Goal: Download file/media

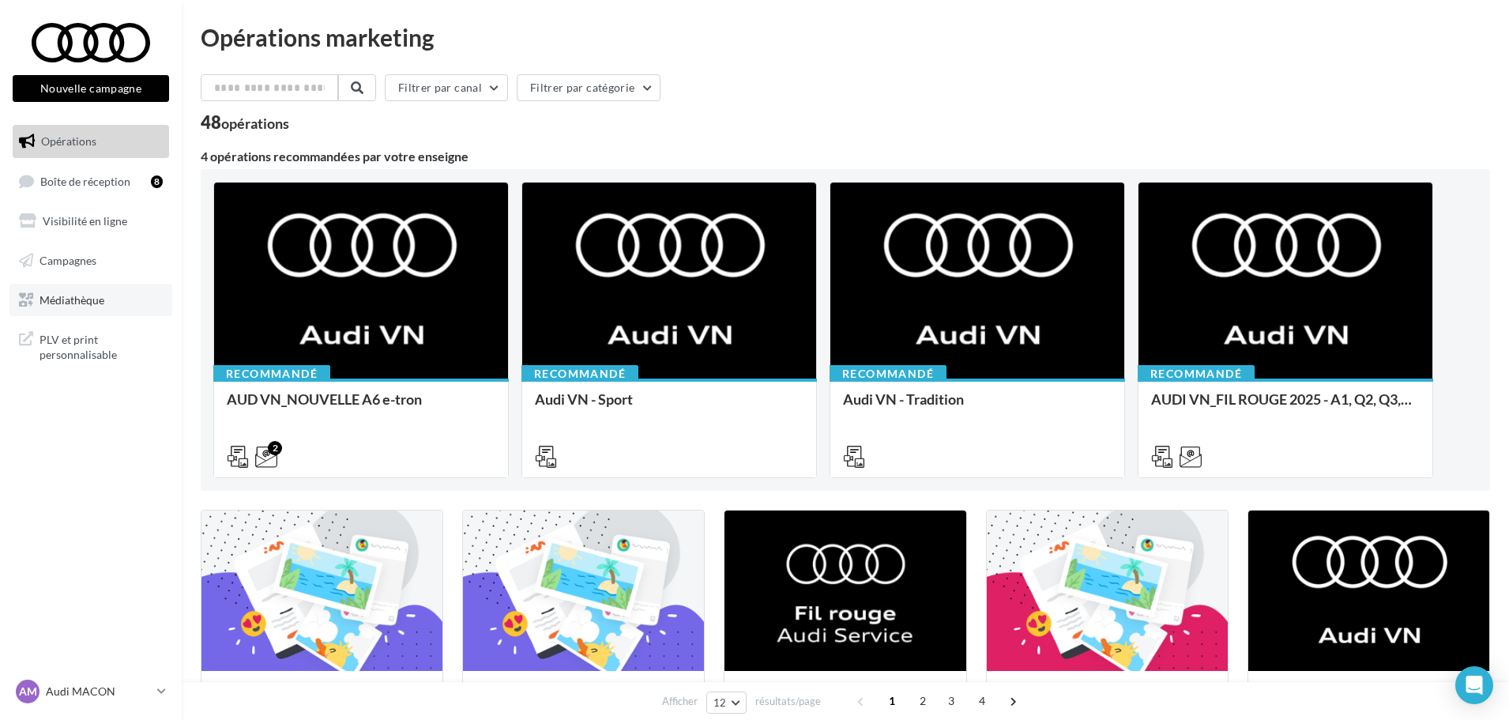
click at [85, 299] on span "Médiathèque" at bounding box center [72, 298] width 65 height 13
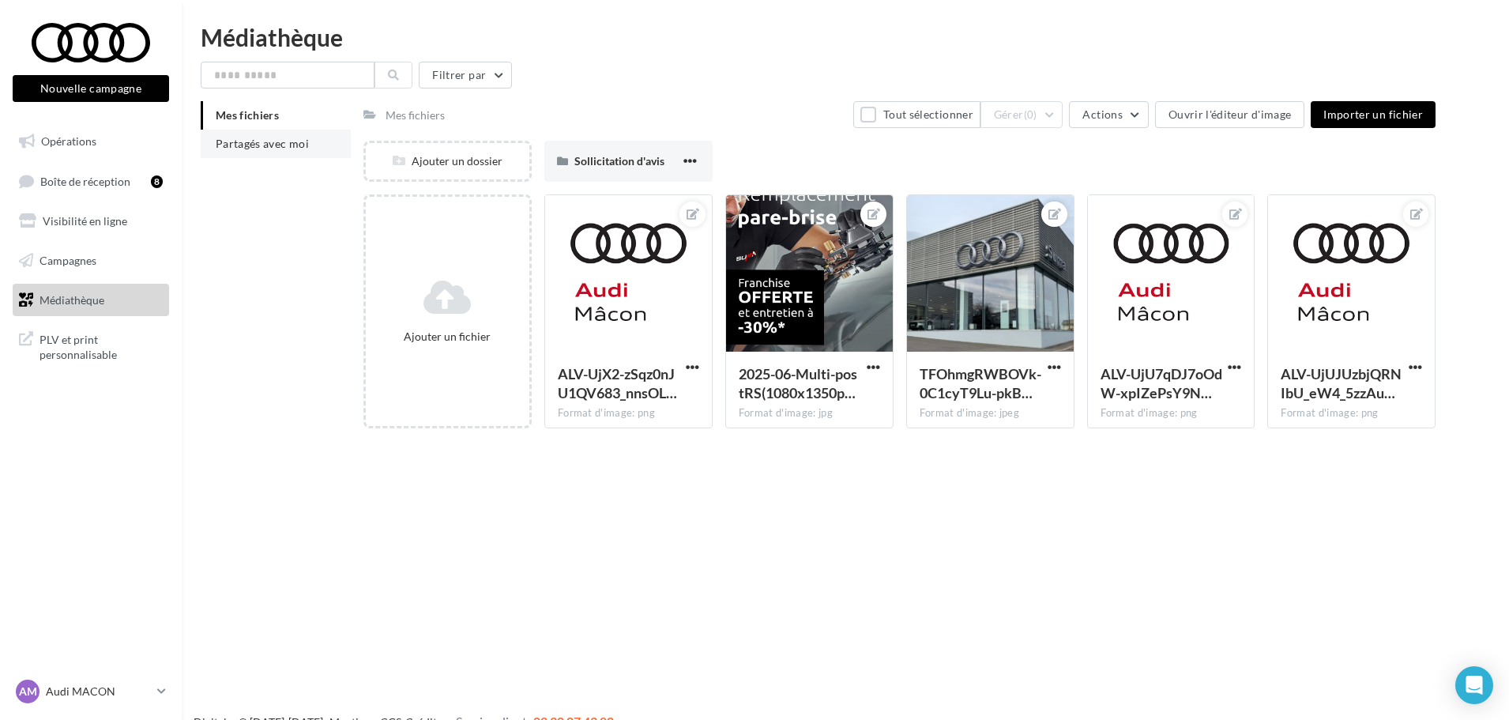
click at [225, 155] on li "Partagés avec moi" at bounding box center [276, 144] width 150 height 28
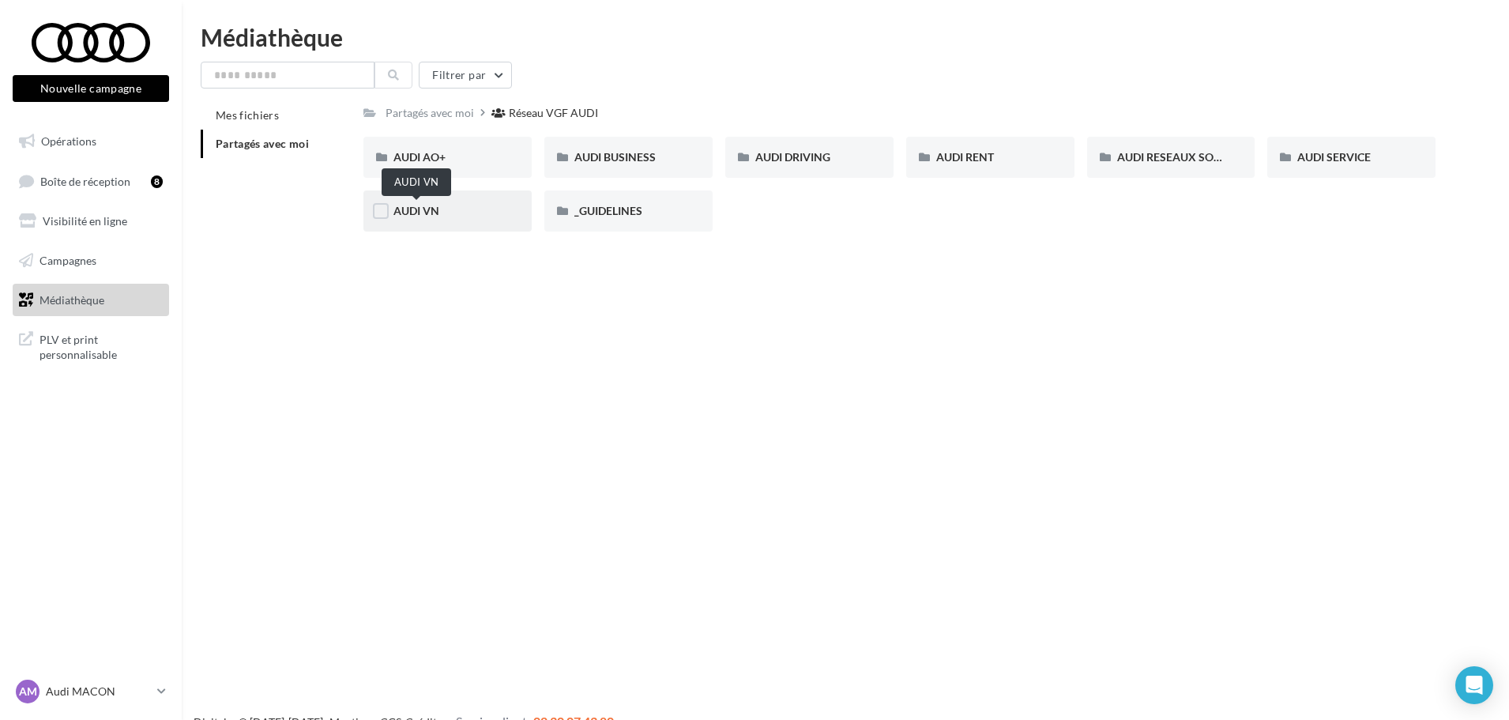
click at [435, 215] on span "AUDI VN" at bounding box center [417, 210] width 46 height 13
click at [1184, 169] on div "AUDI RESEAUX SOCIAUX" at bounding box center [1171, 157] width 168 height 41
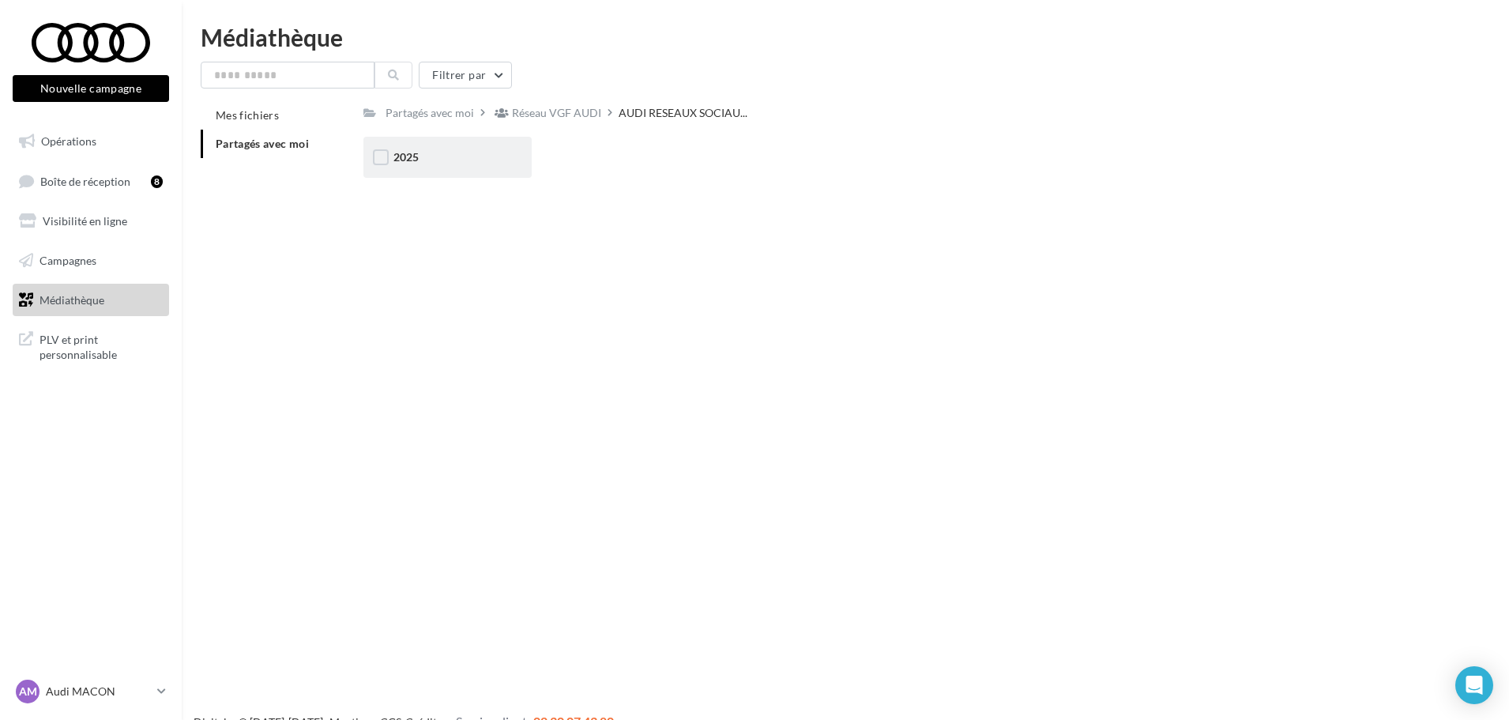
click at [419, 153] on span "2025" at bounding box center [406, 156] width 25 height 13
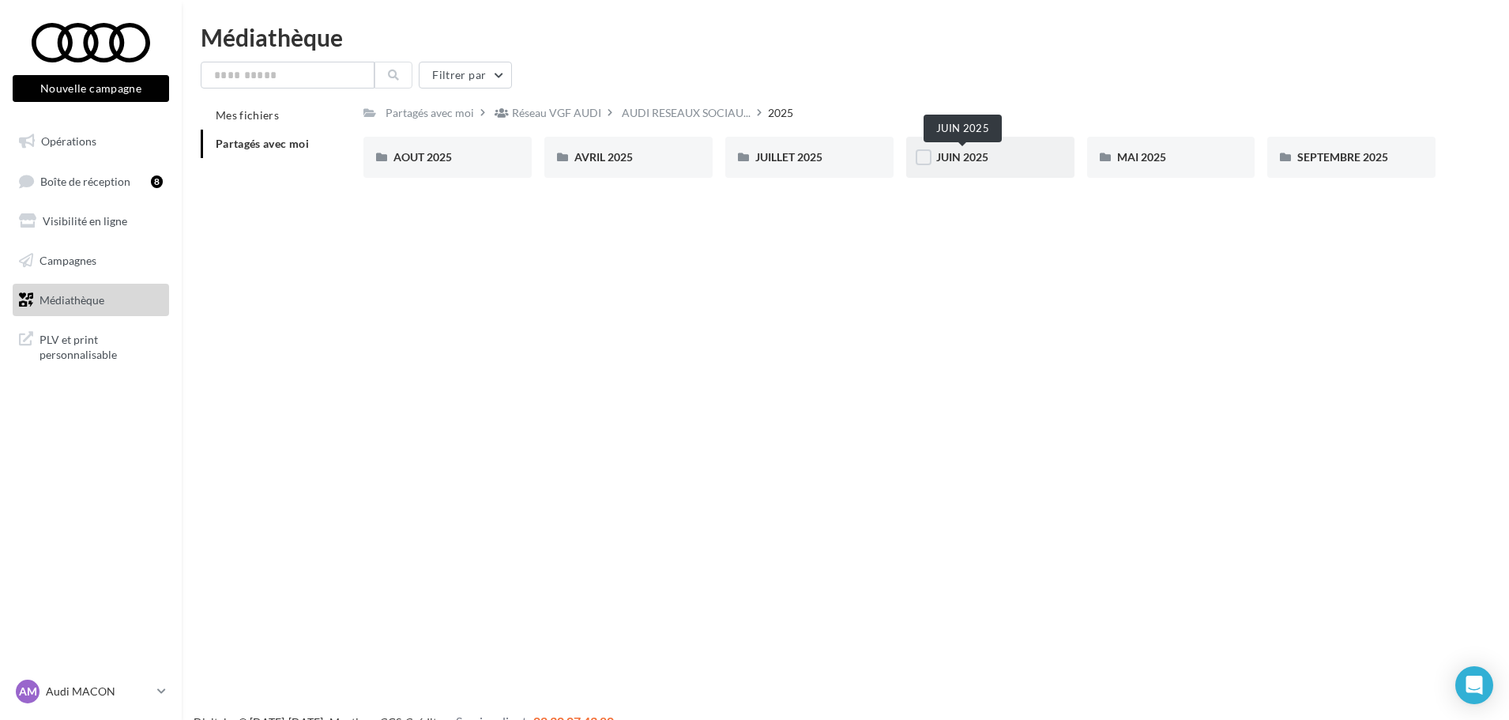
click at [986, 153] on span "JUIN 2025" at bounding box center [962, 156] width 52 height 13
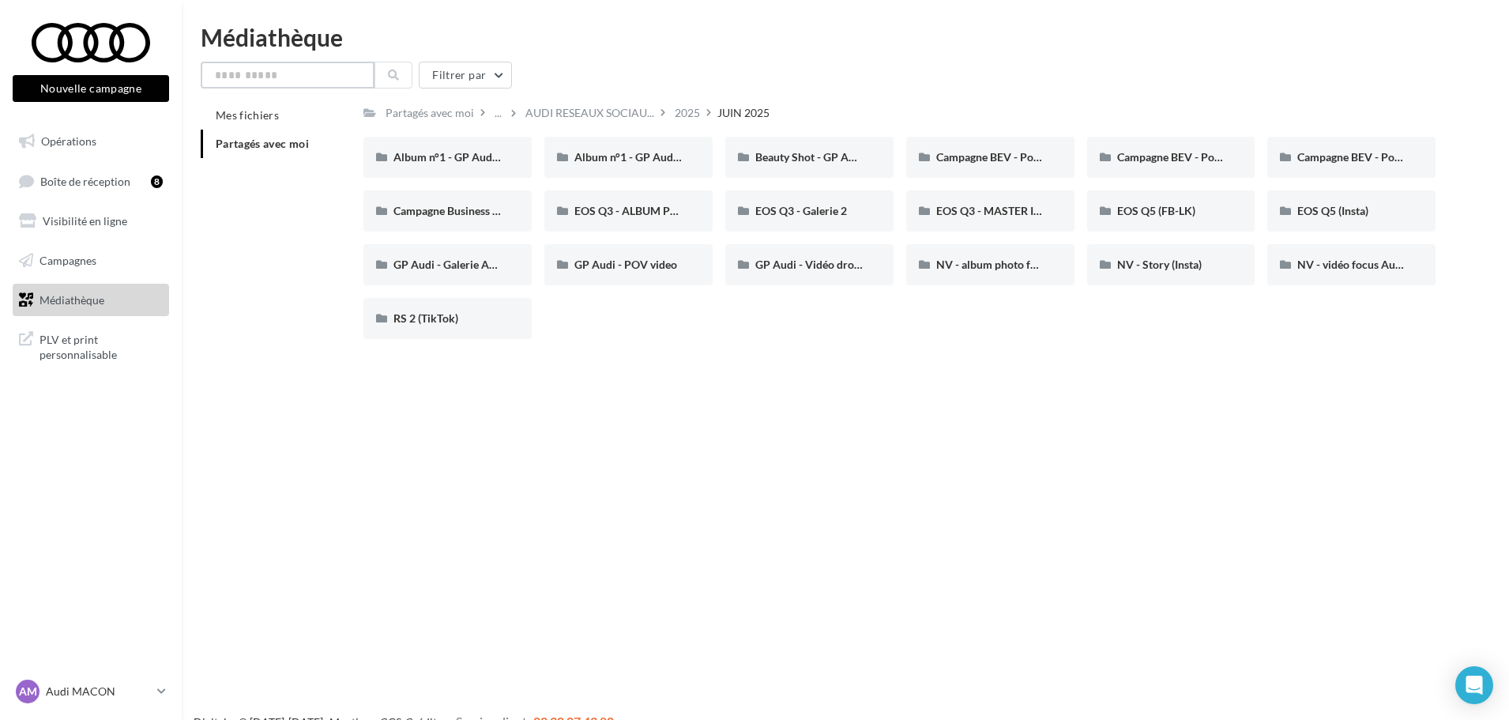
click at [310, 77] on input "text" at bounding box center [288, 75] width 174 height 27
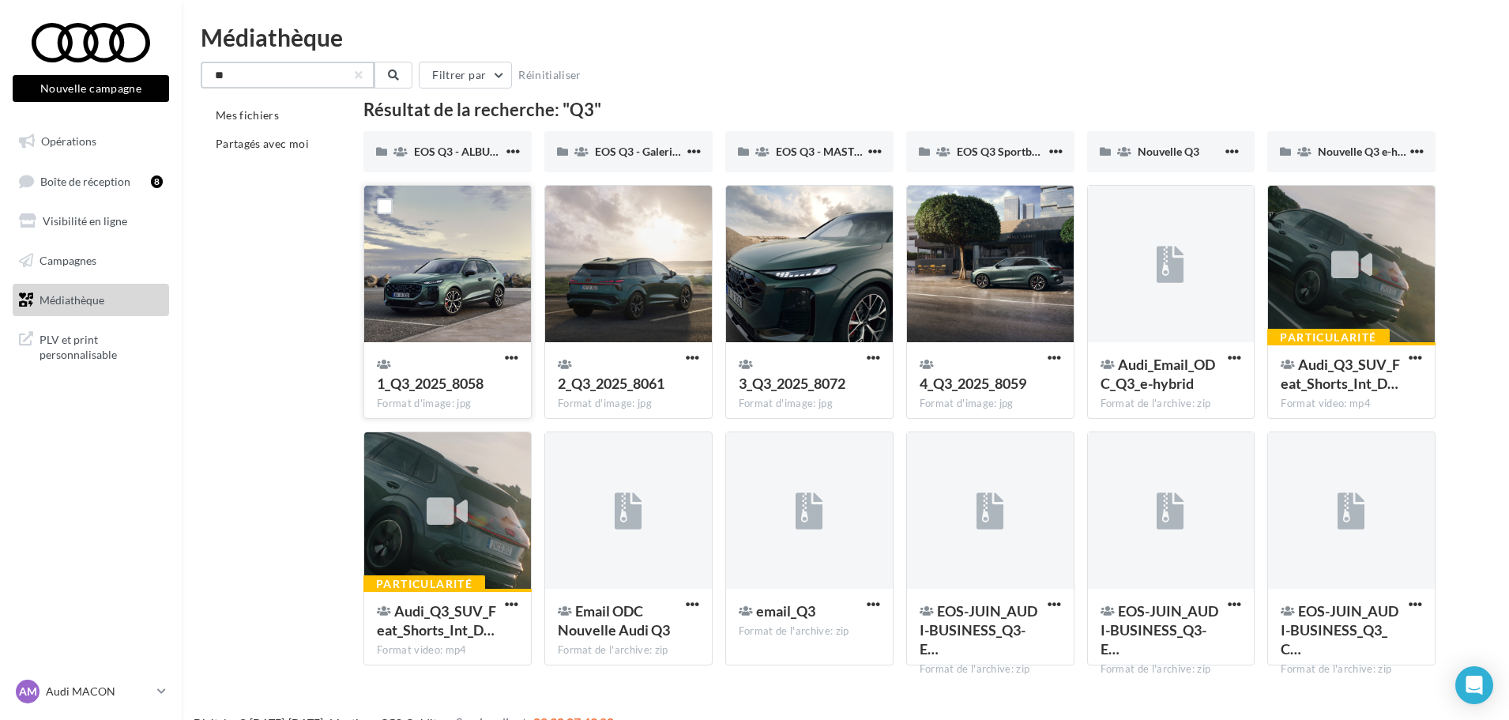
type input "**"
click at [472, 224] on div at bounding box center [447, 265] width 167 height 158
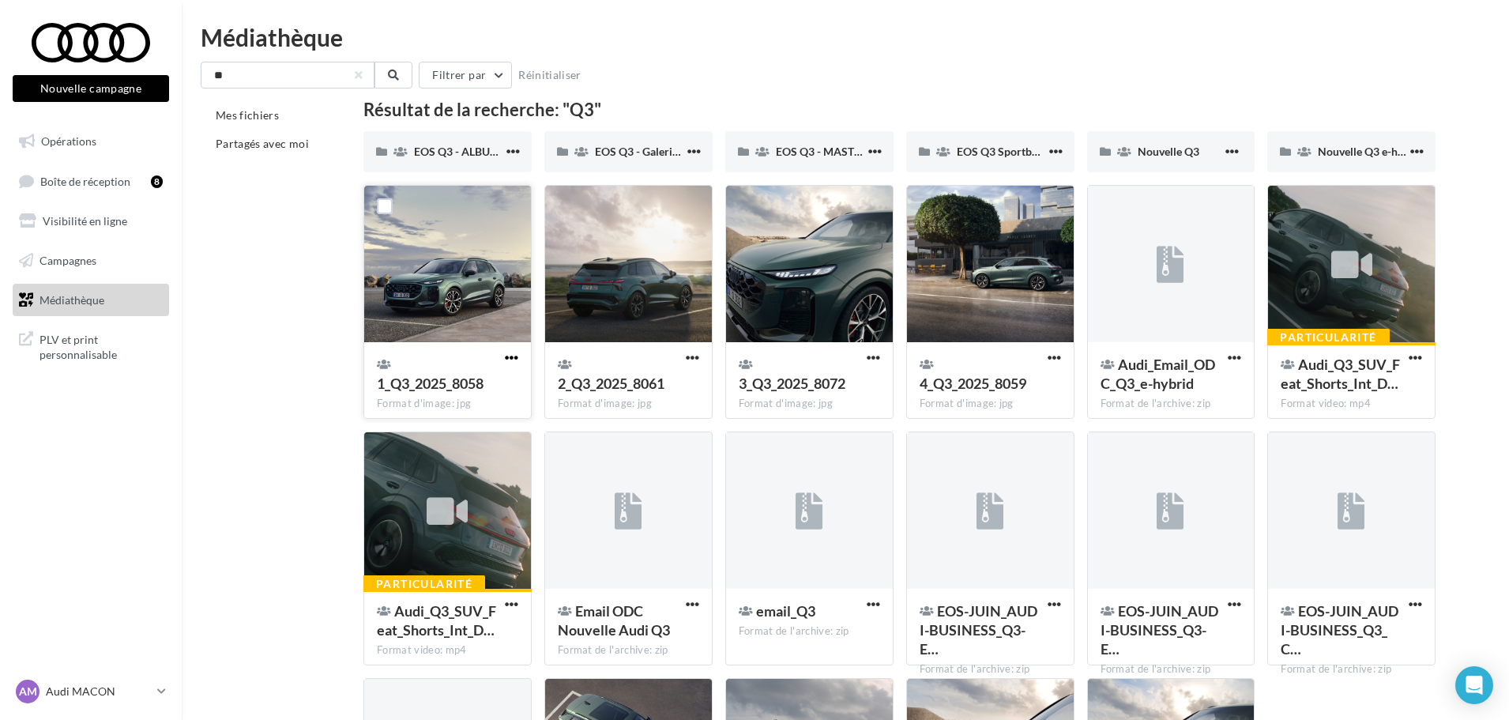
click at [509, 352] on span "button" at bounding box center [511, 357] width 13 height 13
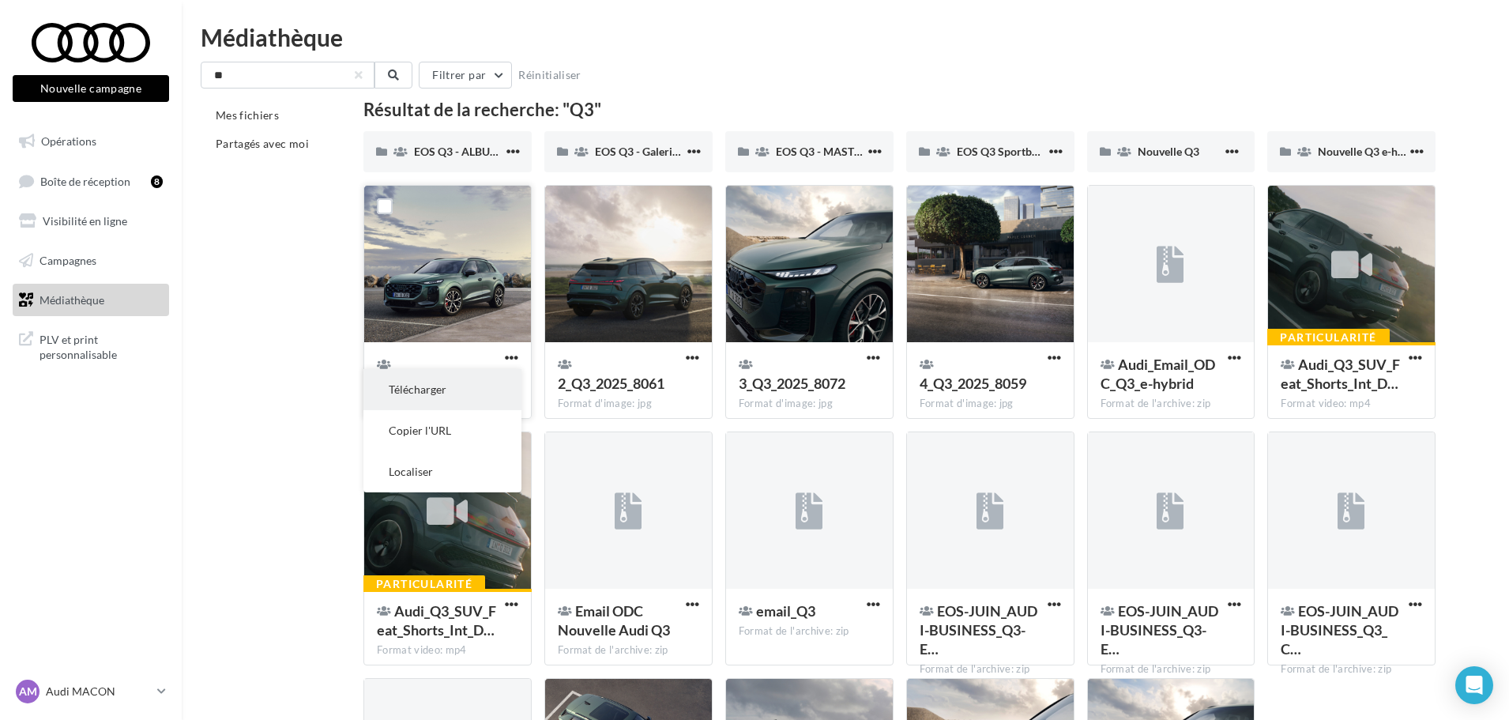
click at [472, 384] on button "Télécharger" at bounding box center [442, 389] width 158 height 41
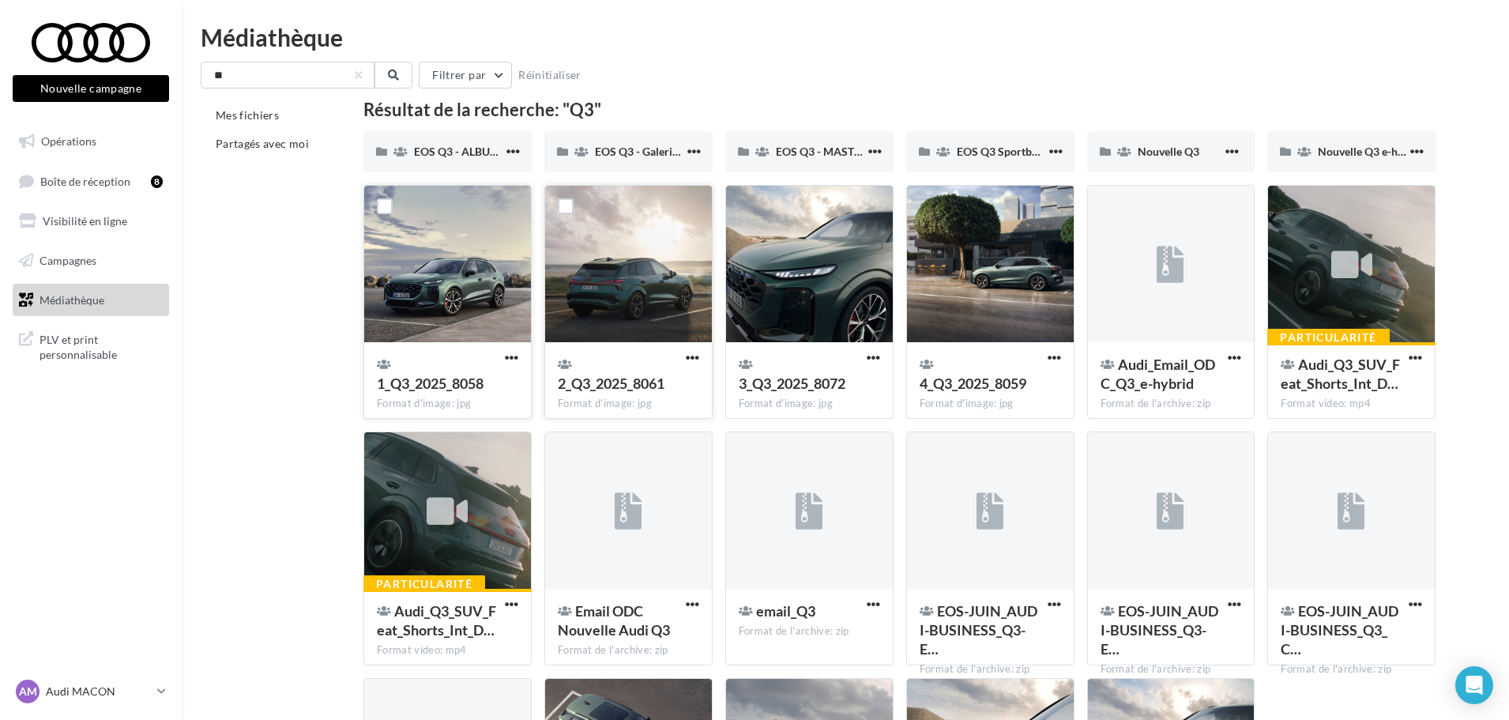
click at [684, 355] on button "button" at bounding box center [693, 359] width 20 height 16
click at [647, 385] on button "Télécharger" at bounding box center [623, 389] width 158 height 41
click at [444, 223] on div at bounding box center [447, 265] width 167 height 158
click at [639, 232] on div at bounding box center [628, 265] width 167 height 158
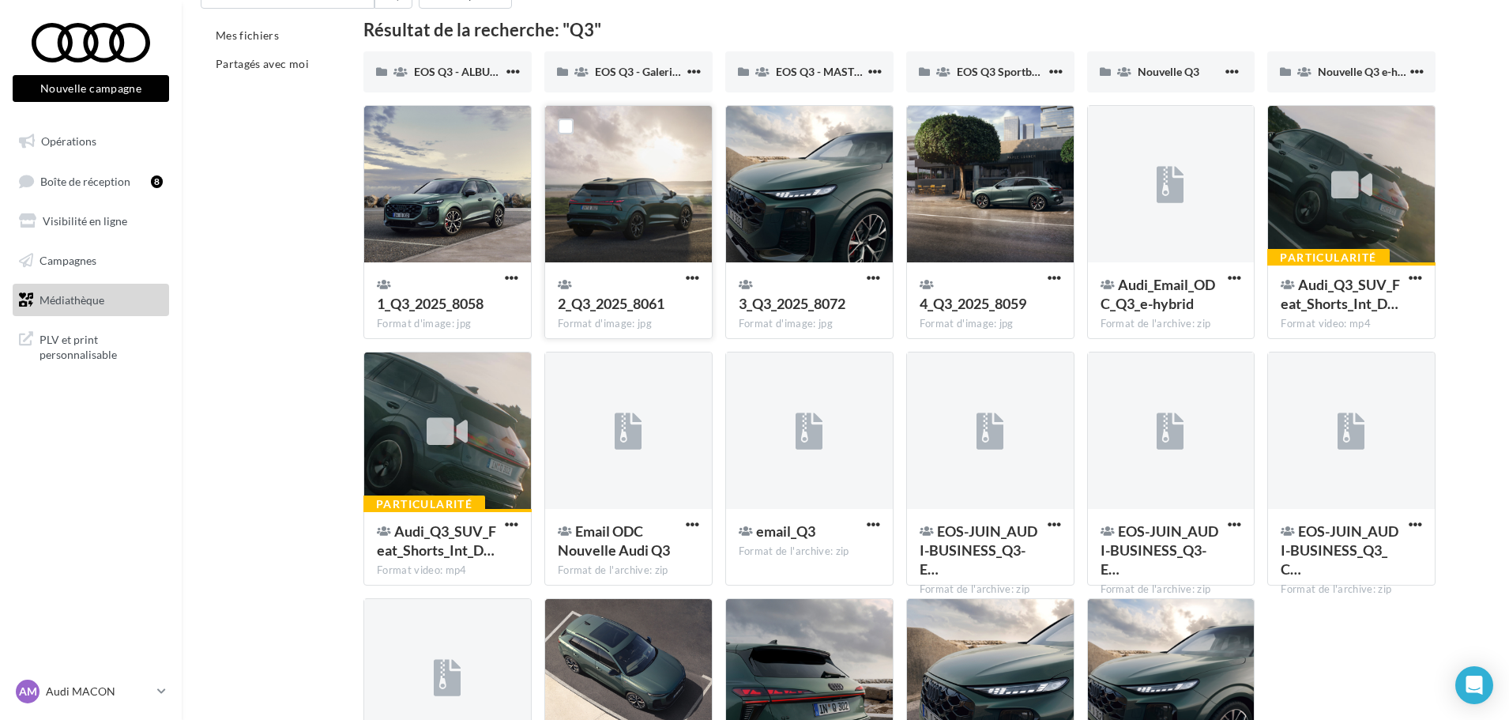
scroll to position [79, 0]
click at [647, 173] on div at bounding box center [628, 186] width 167 height 158
click at [683, 274] on button "button" at bounding box center [693, 280] width 20 height 16
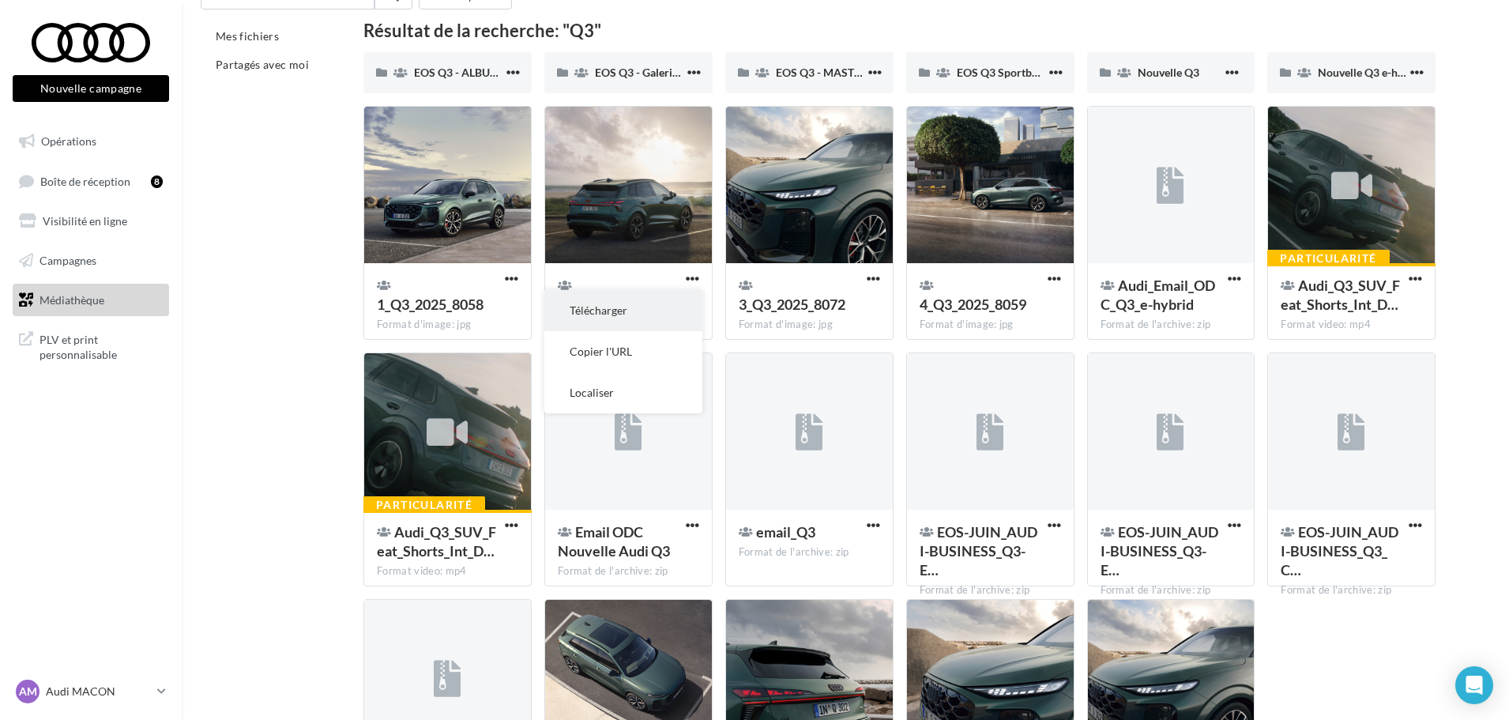
click at [661, 312] on button "Télécharger" at bounding box center [623, 310] width 158 height 41
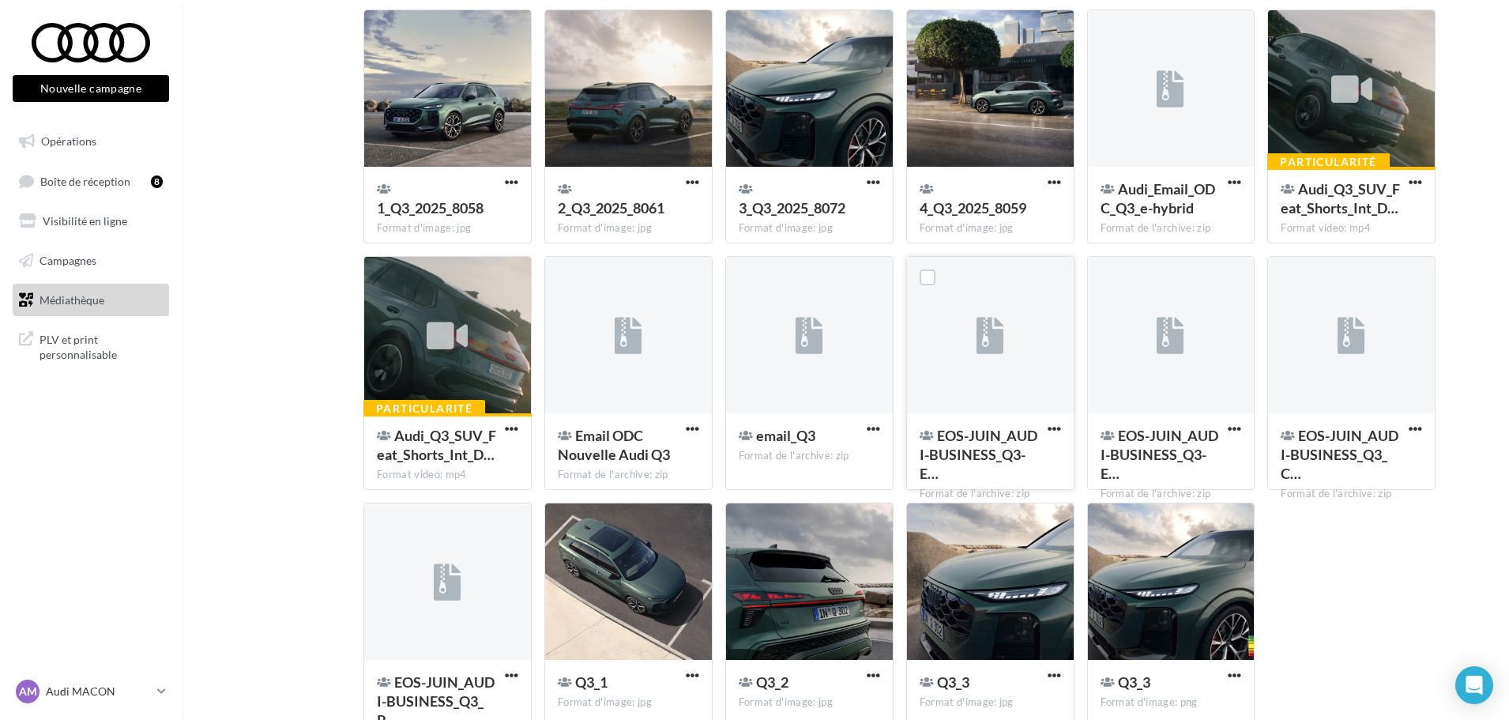
scroll to position [0, 0]
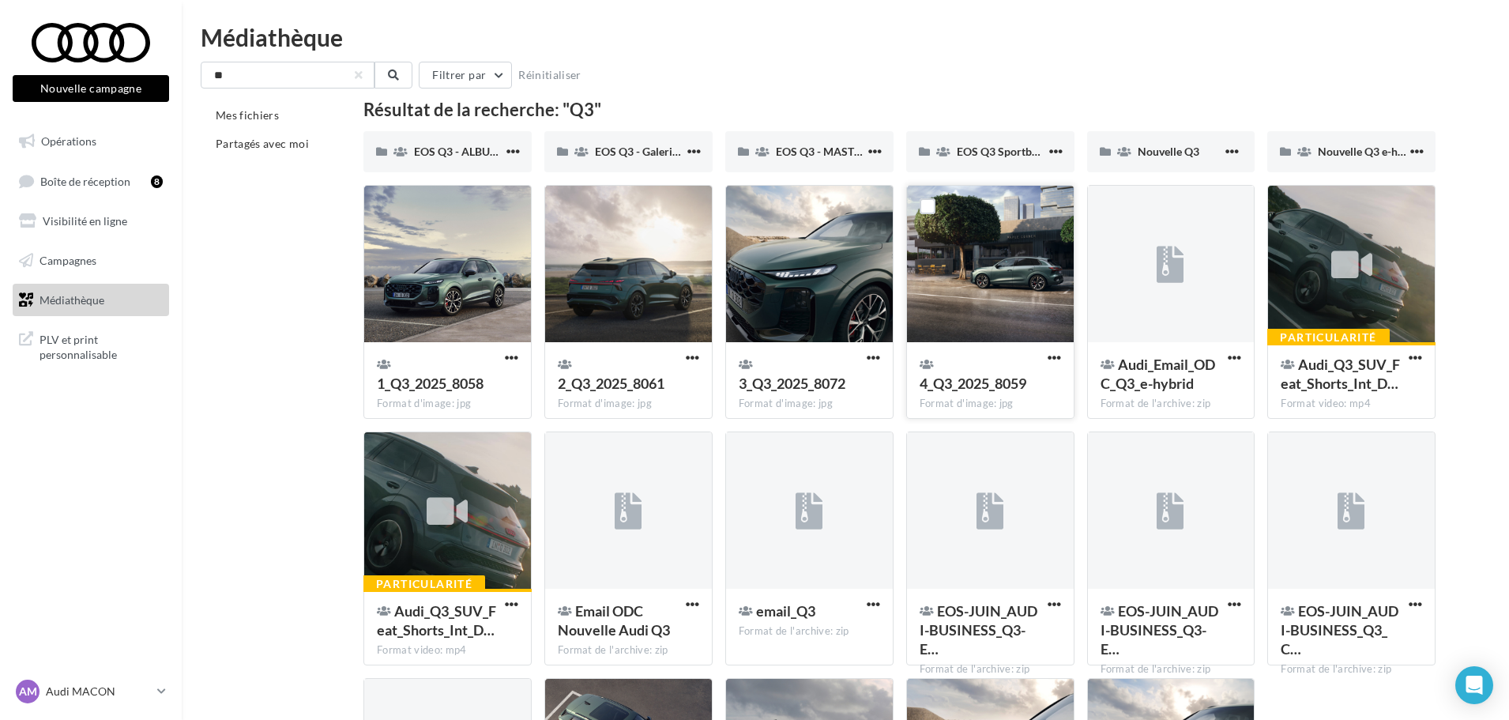
click at [1008, 263] on div at bounding box center [990, 265] width 167 height 158
click at [1052, 352] on span "button" at bounding box center [1054, 357] width 13 height 13
click at [1008, 393] on button "Télécharger" at bounding box center [985, 389] width 158 height 41
